Goal: Find specific page/section: Find specific page/section

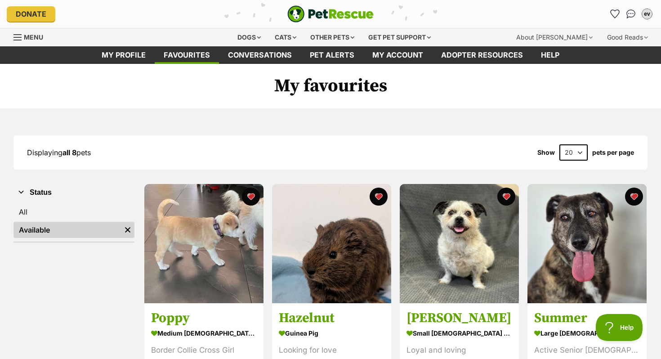
click at [79, 224] on link "Available" at bounding box center [66, 230] width 107 height 16
click at [56, 212] on link "All" at bounding box center [73, 212] width 121 height 16
